Goal: Transaction & Acquisition: Purchase product/service

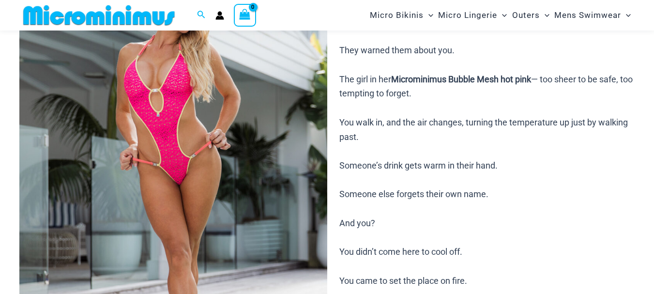
scroll to position [312, 0]
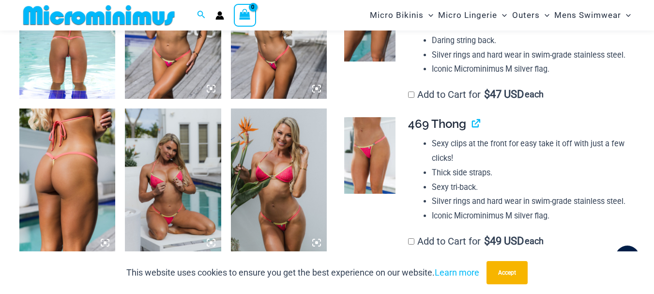
scroll to position [766, 0]
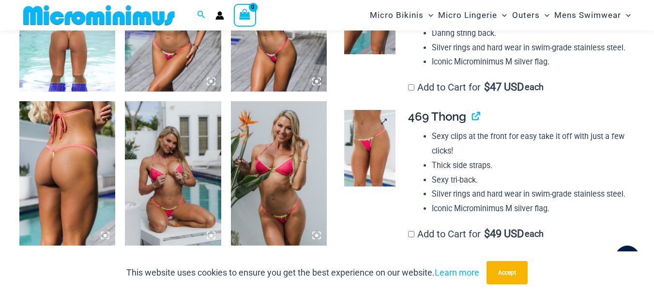
type input "**********"
click at [359, 154] on img at bounding box center [369, 148] width 51 height 77
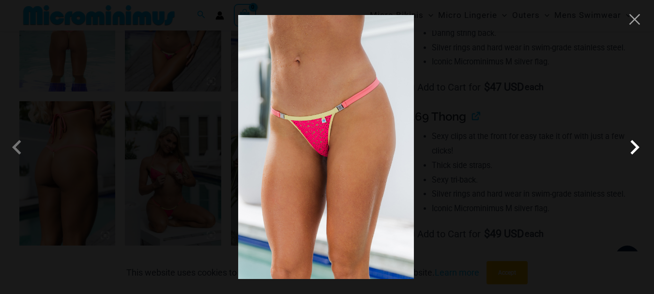
click at [639, 146] on span at bounding box center [635, 147] width 29 height 29
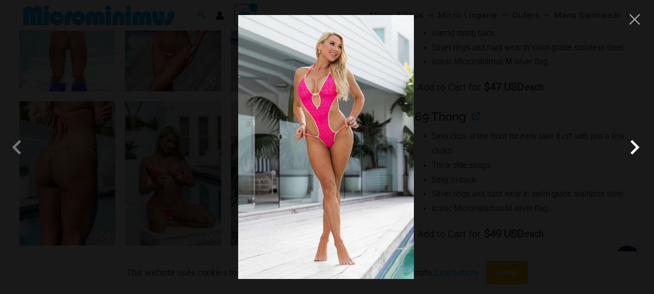
click at [639, 146] on span at bounding box center [635, 147] width 29 height 29
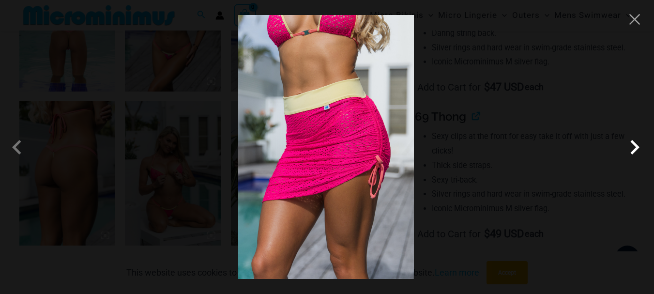
click at [639, 146] on span at bounding box center [635, 147] width 29 height 29
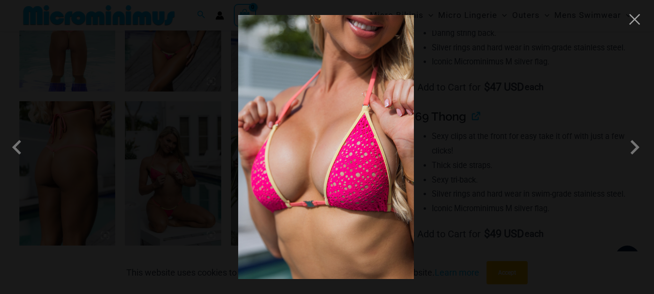
click at [388, 171] on img at bounding box center [326, 147] width 176 height 264
click at [638, 149] on span at bounding box center [635, 147] width 29 height 29
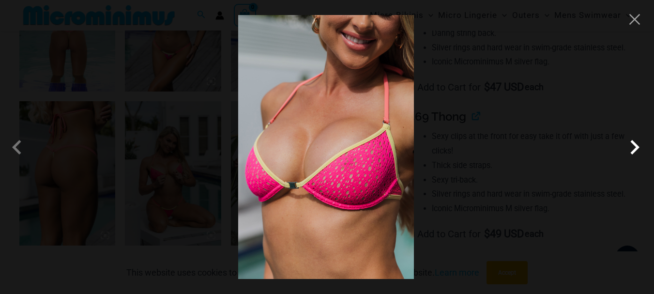
click at [638, 149] on span at bounding box center [635, 147] width 29 height 29
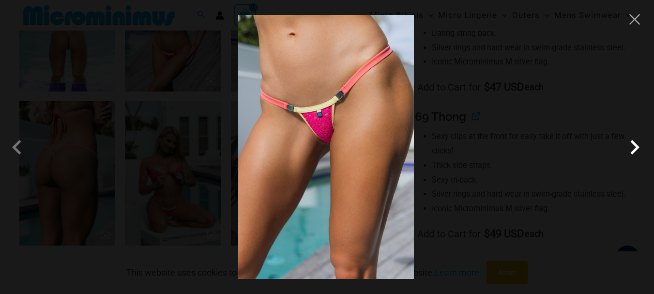
click at [638, 149] on span at bounding box center [635, 147] width 29 height 29
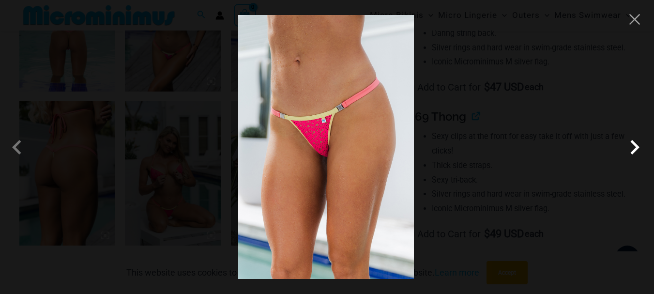
click at [638, 149] on span at bounding box center [635, 147] width 29 height 29
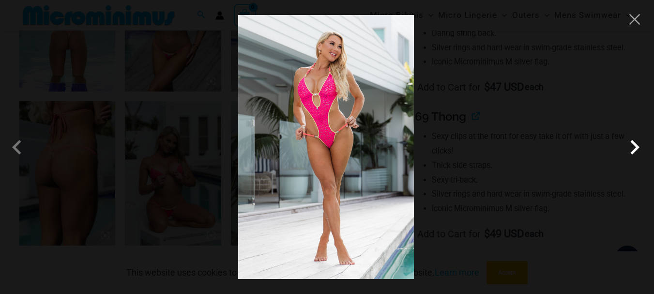
click at [638, 149] on span at bounding box center [635, 147] width 29 height 29
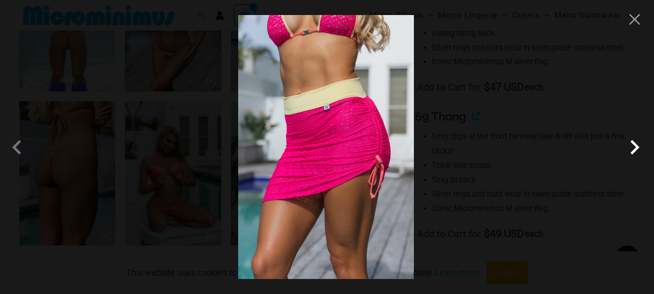
click at [638, 149] on span at bounding box center [635, 147] width 29 height 29
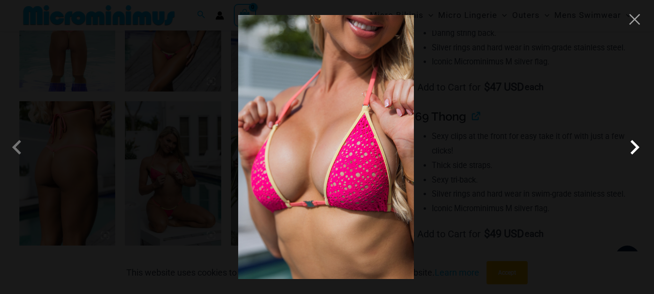
click at [638, 149] on span at bounding box center [635, 147] width 29 height 29
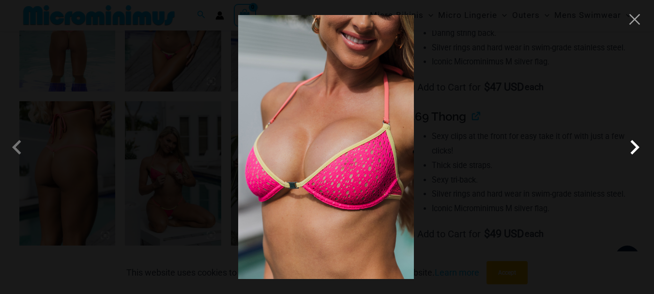
click at [638, 149] on span at bounding box center [635, 147] width 29 height 29
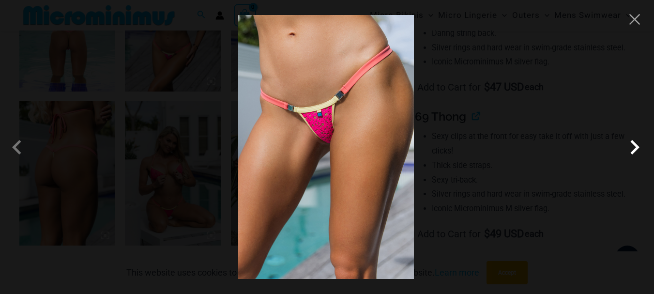
click at [638, 149] on span at bounding box center [635, 147] width 29 height 29
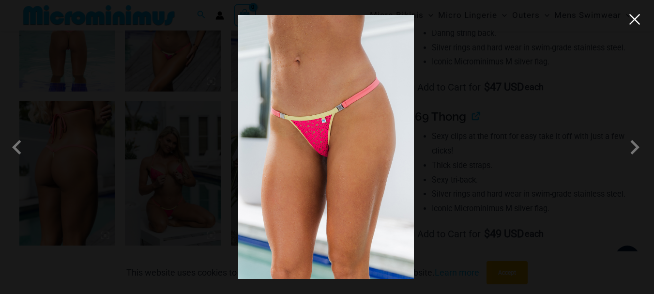
click at [634, 17] on button "Close" at bounding box center [635, 19] width 15 height 15
